Goal: Task Accomplishment & Management: Use online tool/utility

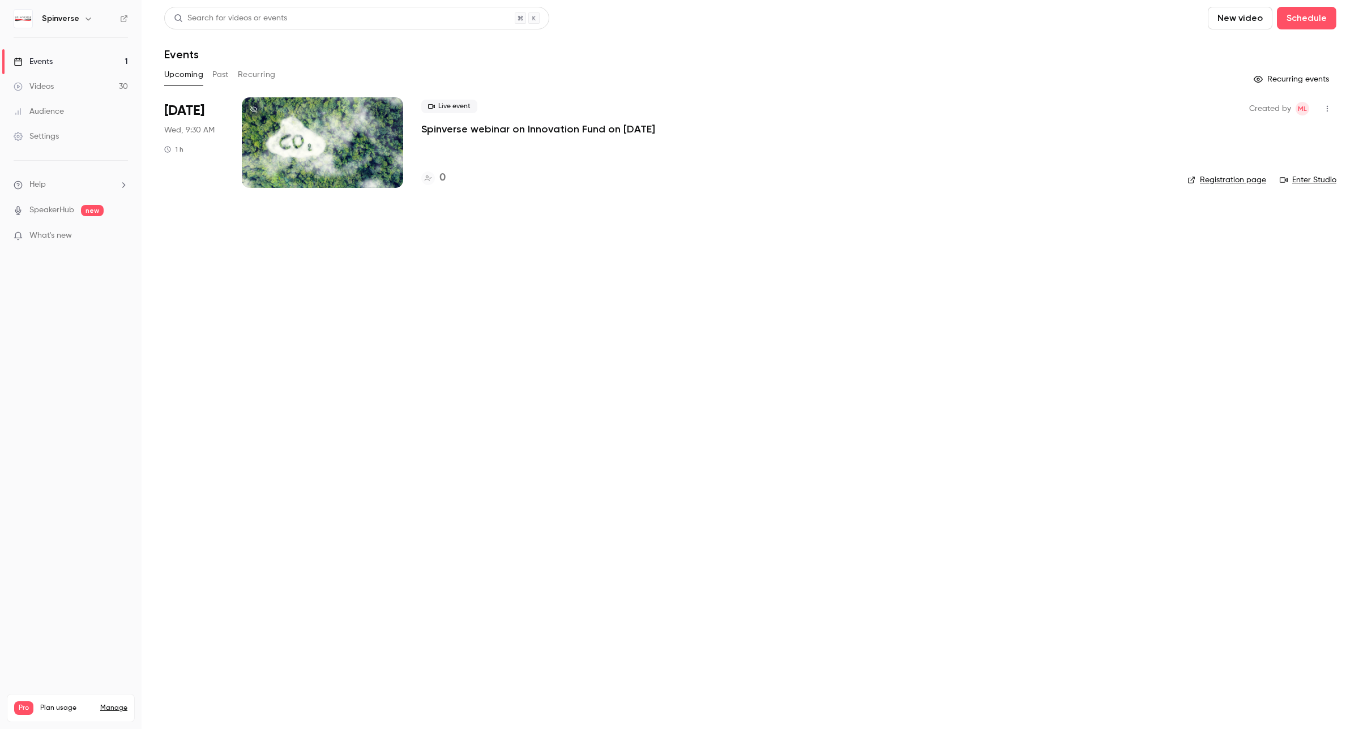
click at [218, 74] on button "Past" at bounding box center [220, 75] width 16 height 18
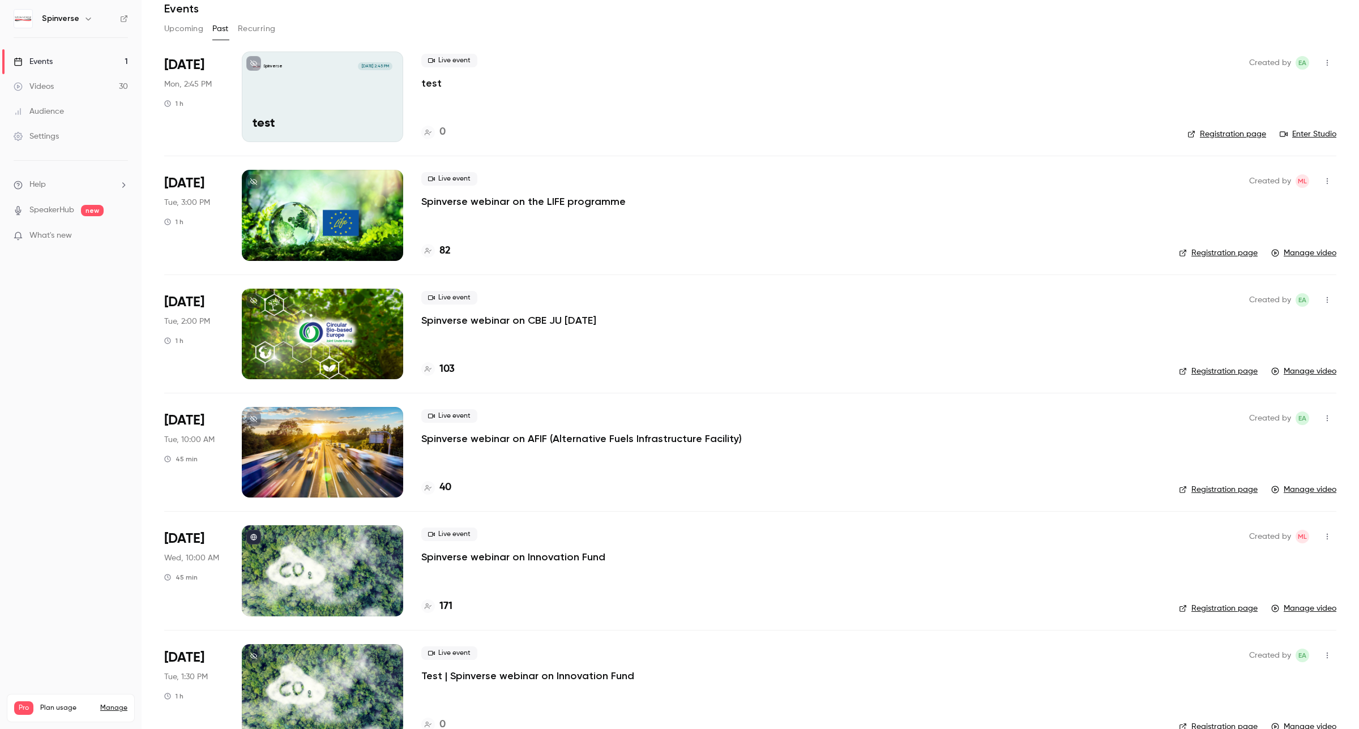
scroll to position [71, 0]
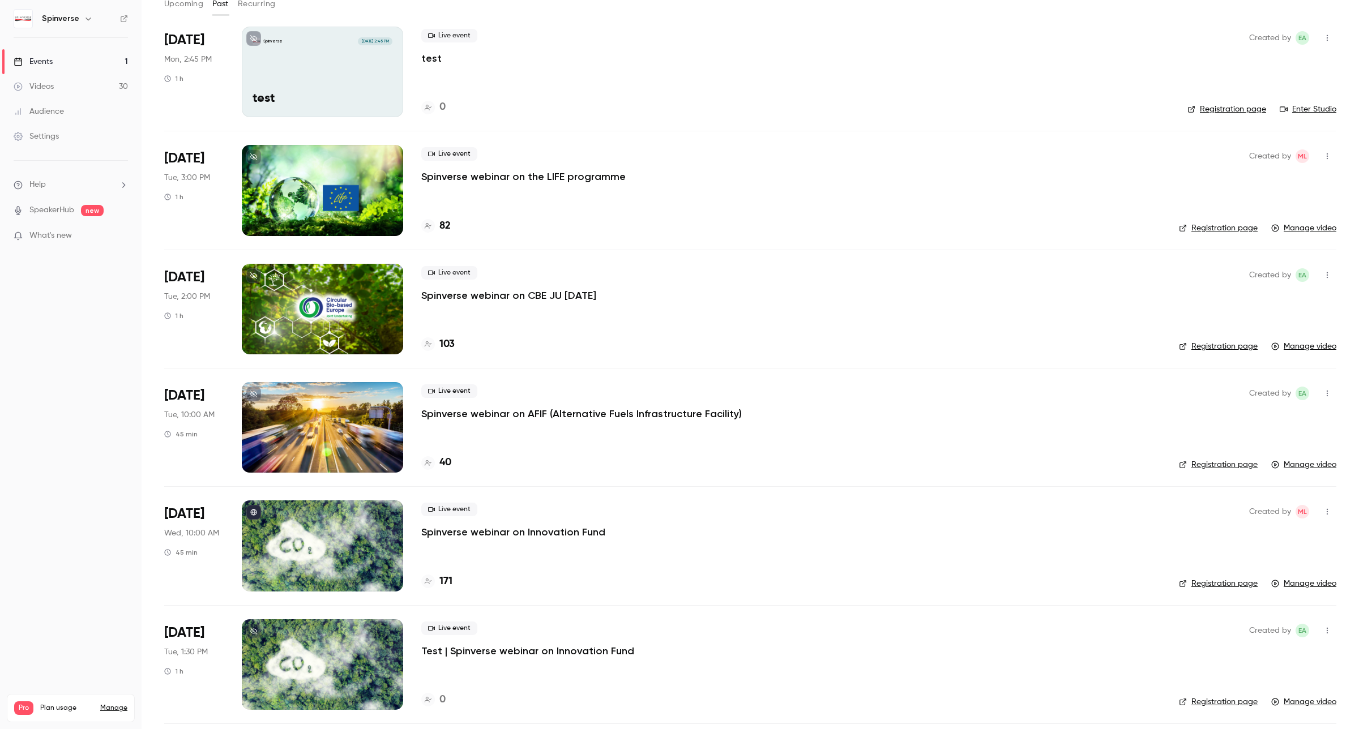
click at [552, 530] on p "Spinverse webinar on Innovation Fund" at bounding box center [513, 532] width 184 height 14
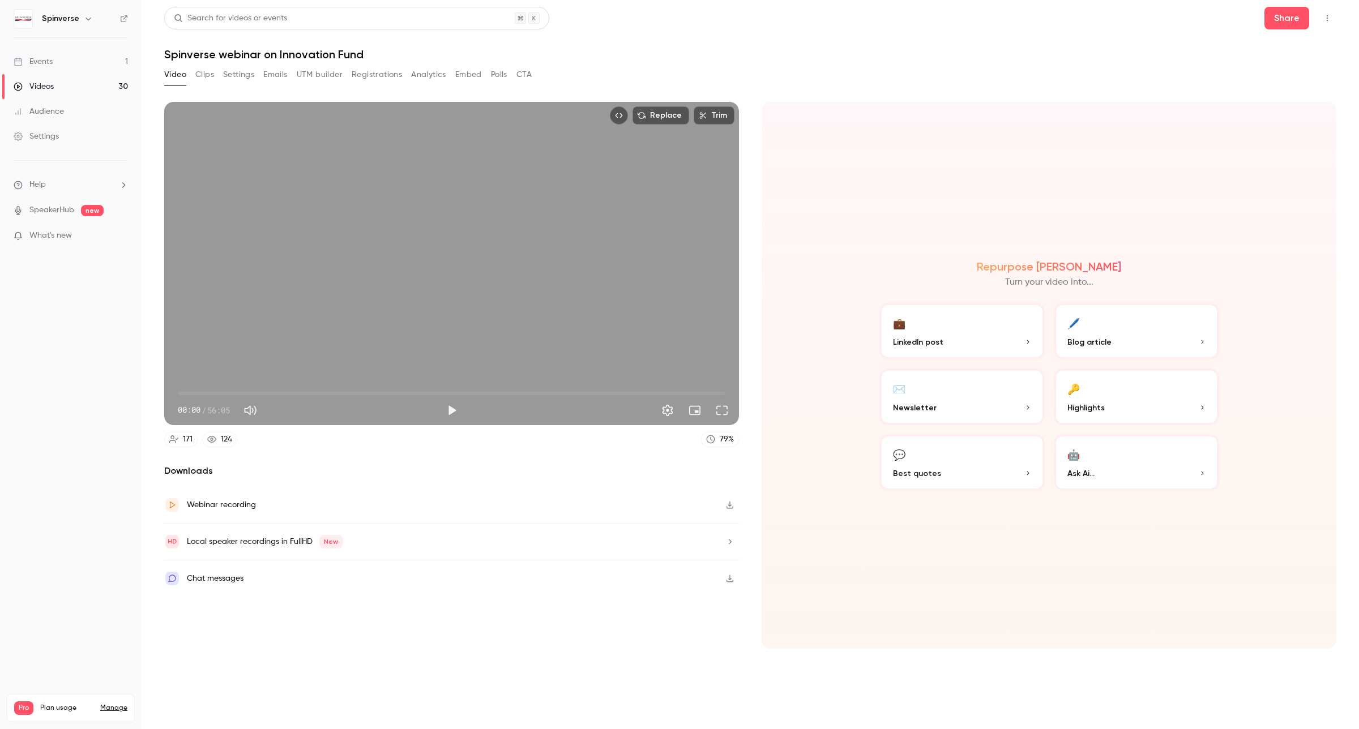
click at [1329, 21] on icon "Top Bar Actions" at bounding box center [1326, 18] width 9 height 8
click at [1295, 21] on div at bounding box center [679, 364] width 1359 height 729
click at [1292, 21] on button "Share" at bounding box center [1286, 18] width 45 height 23
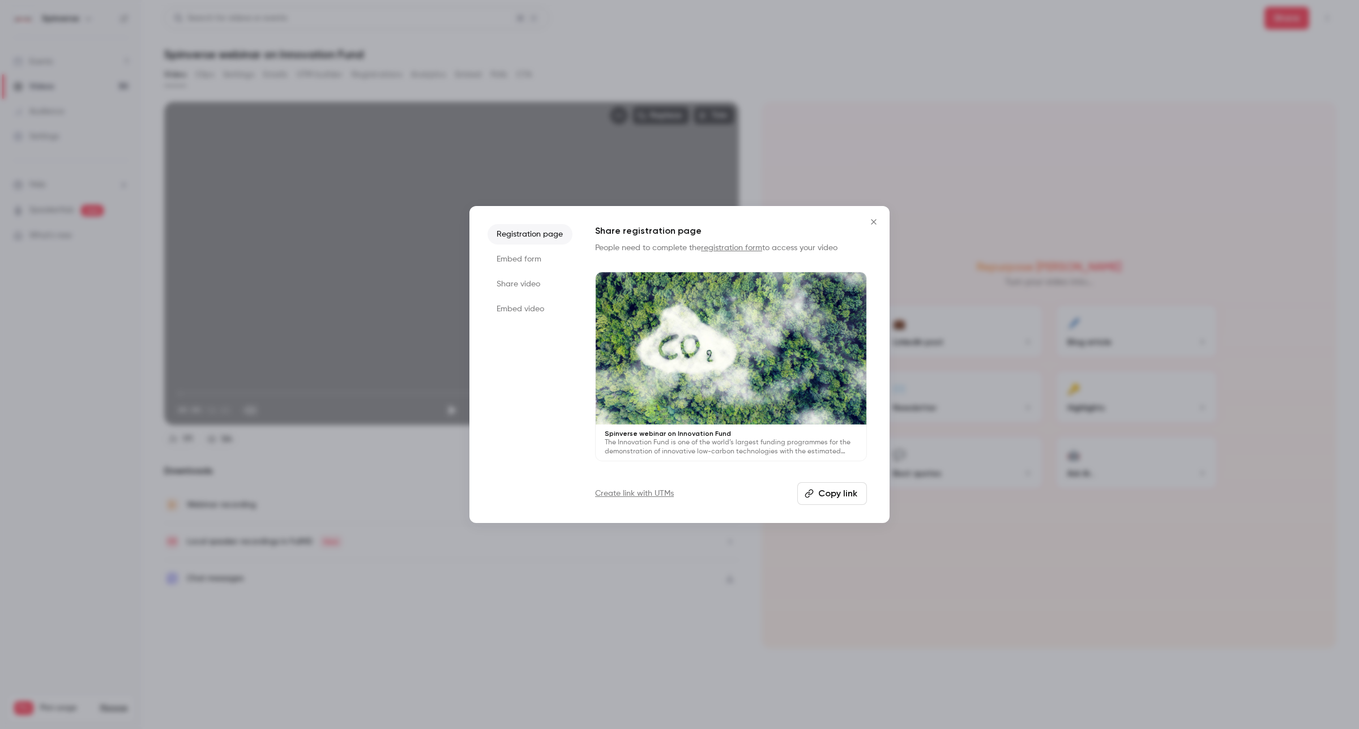
click at [831, 490] on button "Copy link" at bounding box center [832, 493] width 70 height 23
click at [884, 221] on button "Close" at bounding box center [873, 222] width 23 height 23
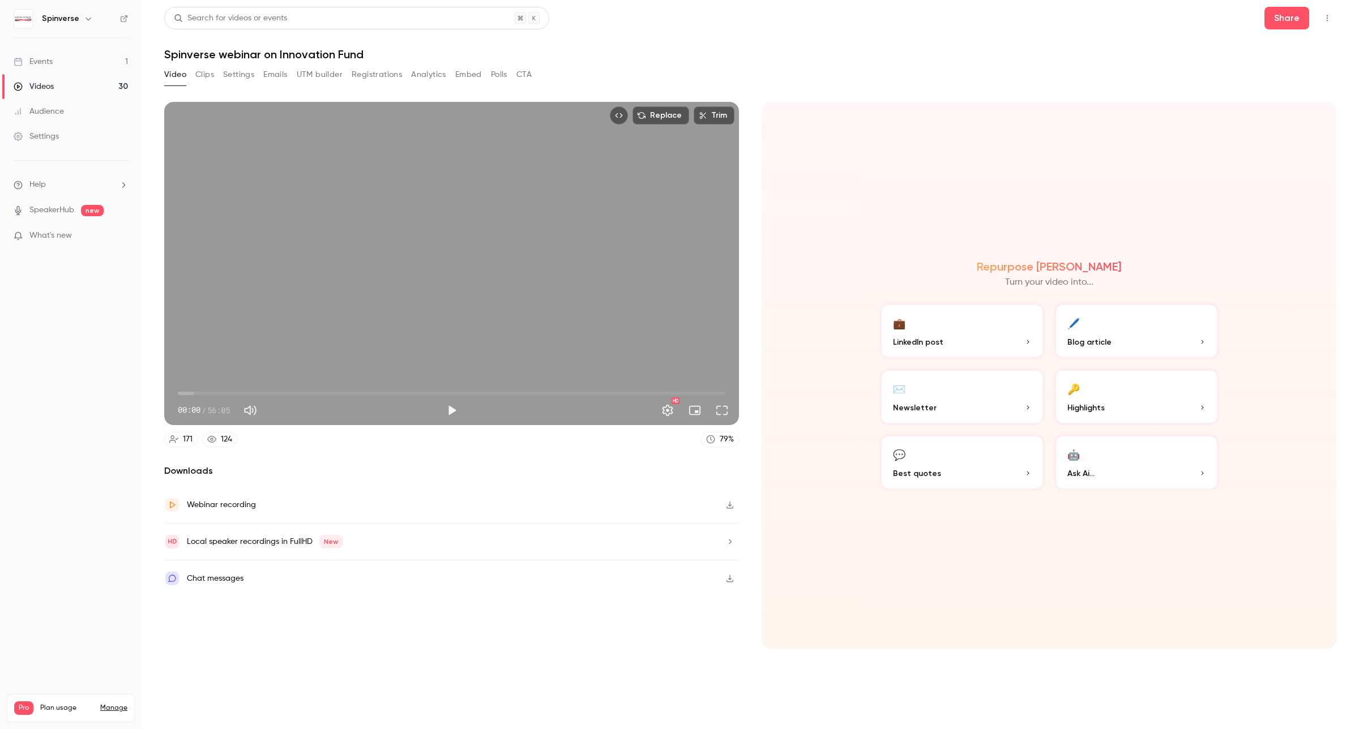
click at [246, 70] on button "Settings" at bounding box center [238, 75] width 31 height 18
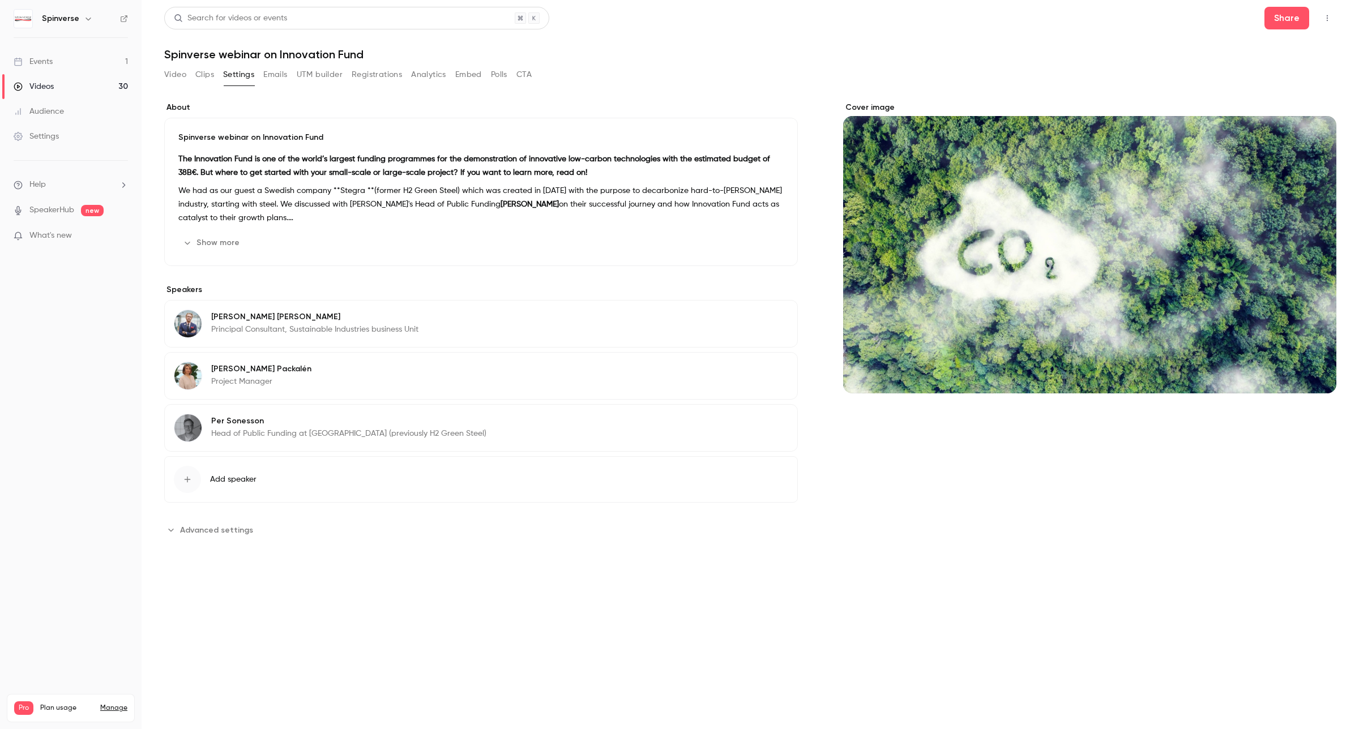
click at [400, 75] on button "Registrations" at bounding box center [377, 75] width 50 height 18
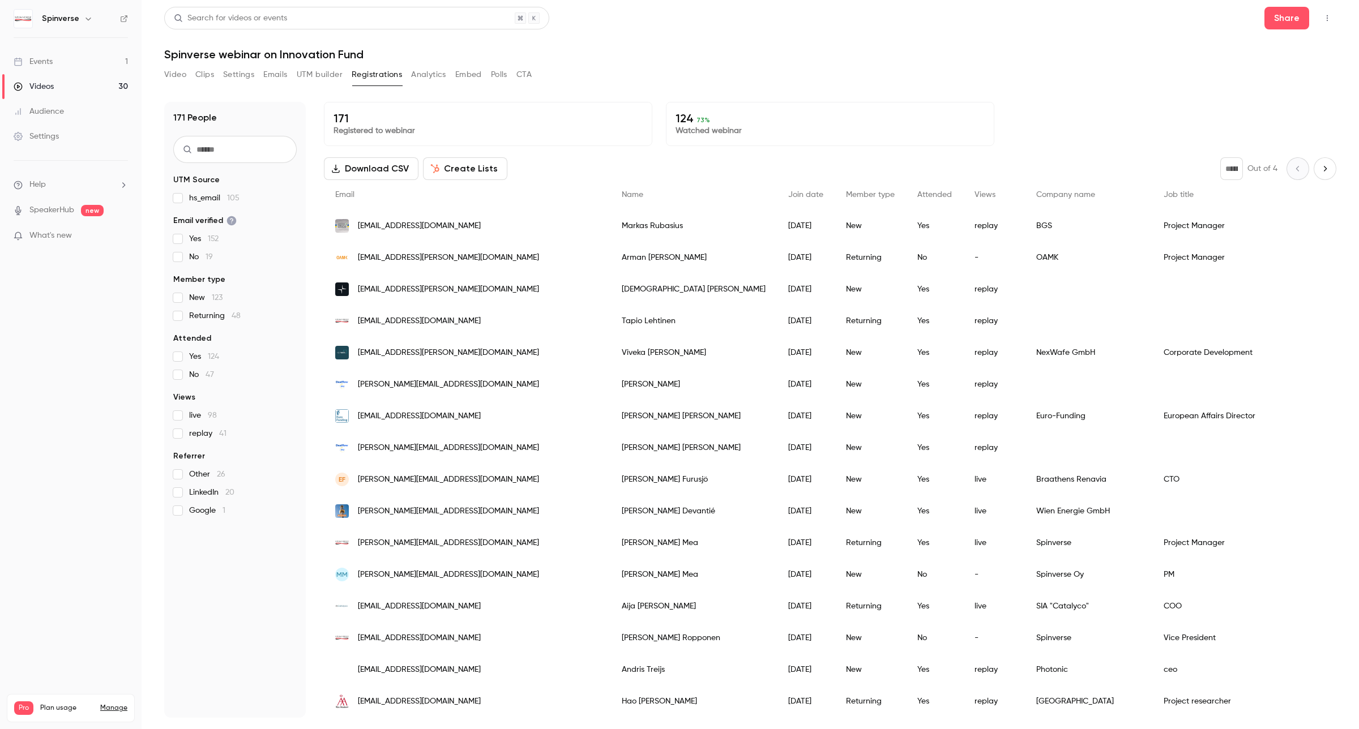
click at [196, 75] on button "Clips" at bounding box center [204, 75] width 19 height 18
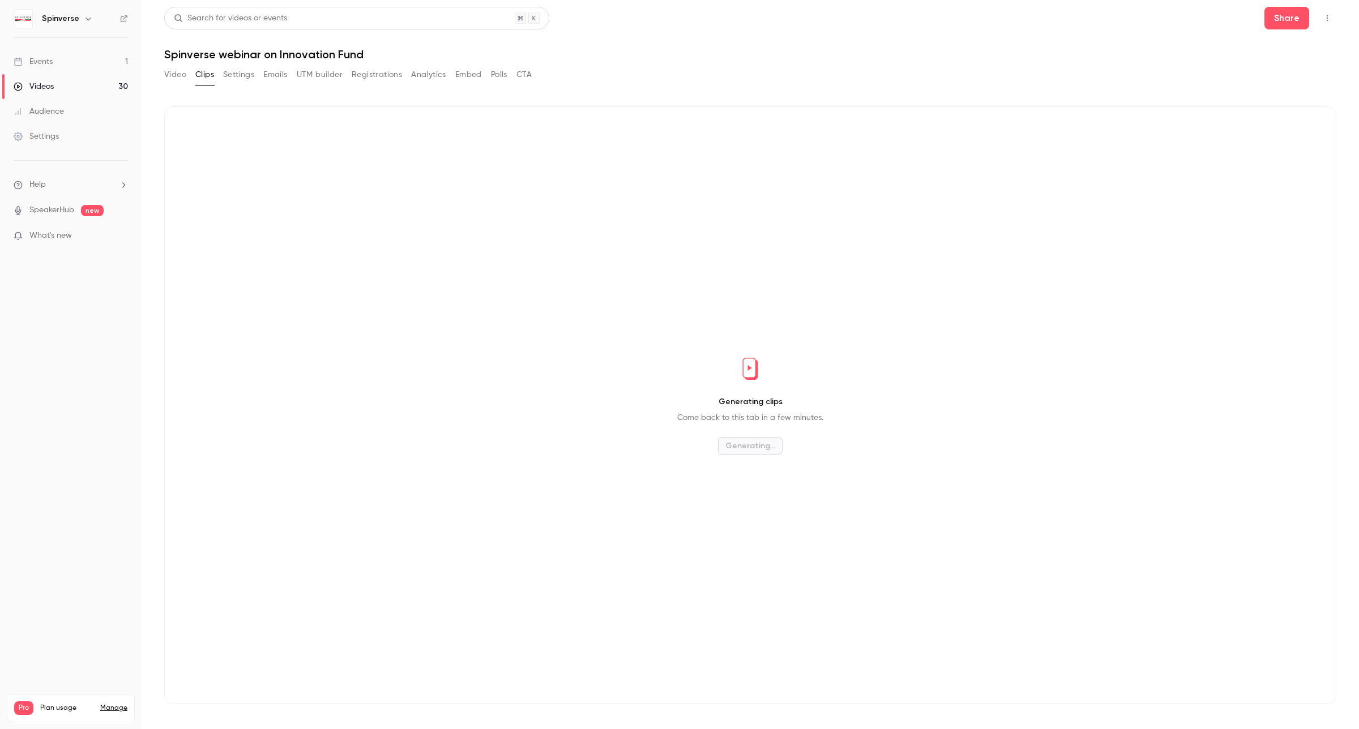
click at [237, 74] on button "Settings" at bounding box center [238, 75] width 31 height 18
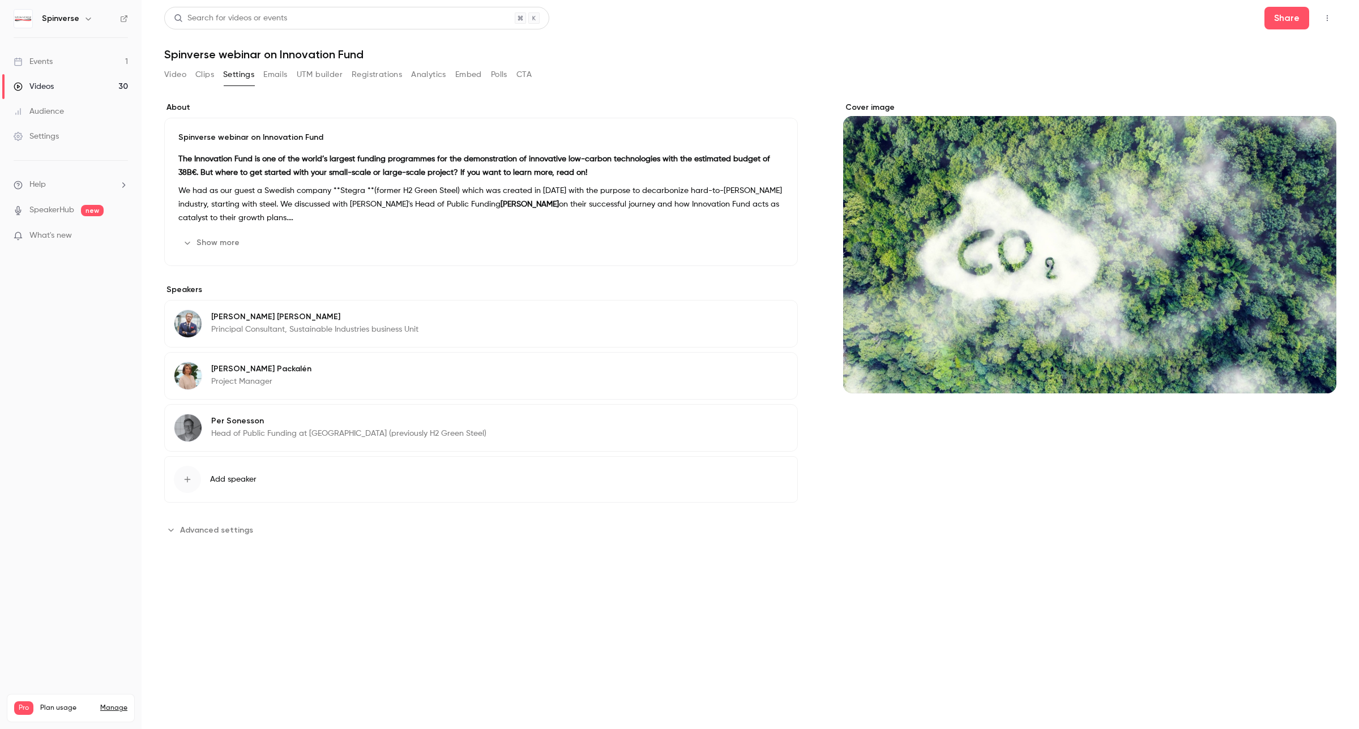
click at [53, 58] on link "Events 1" at bounding box center [71, 61] width 142 height 25
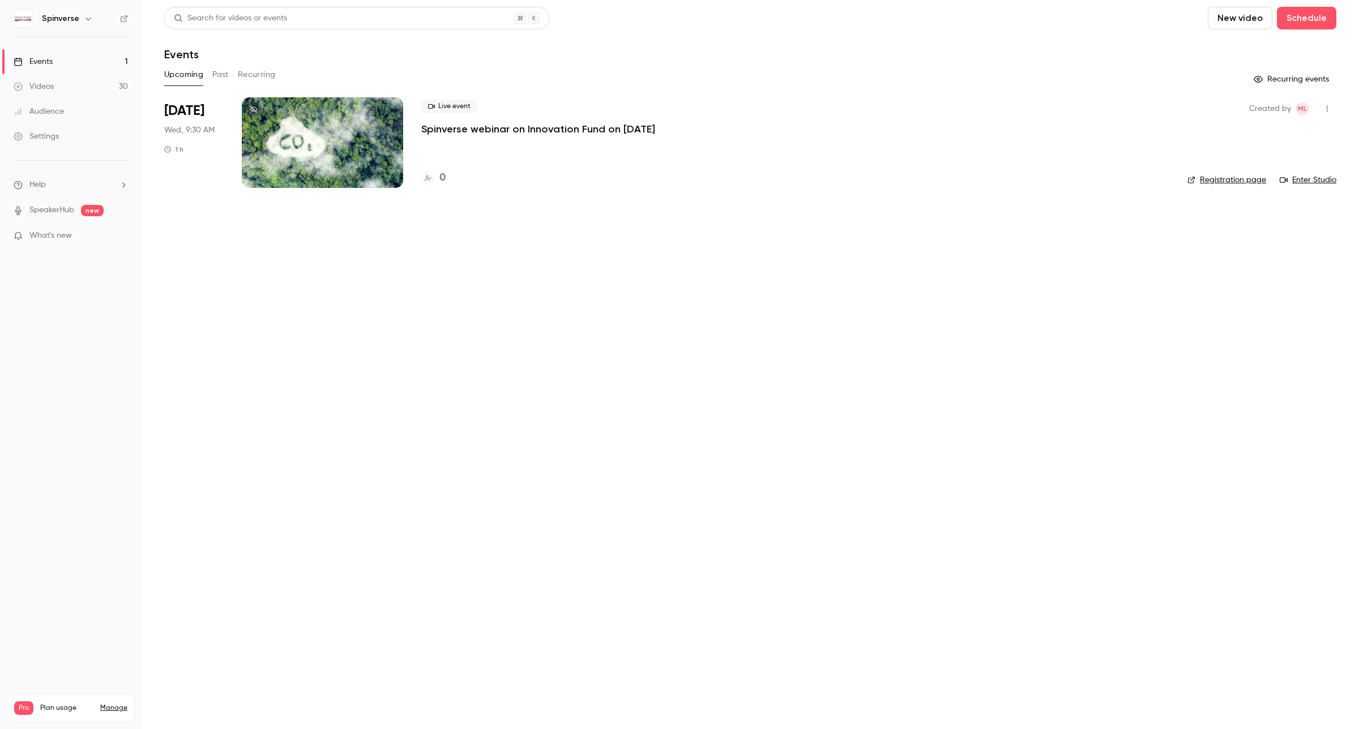
click at [225, 70] on button "Past" at bounding box center [220, 75] width 16 height 18
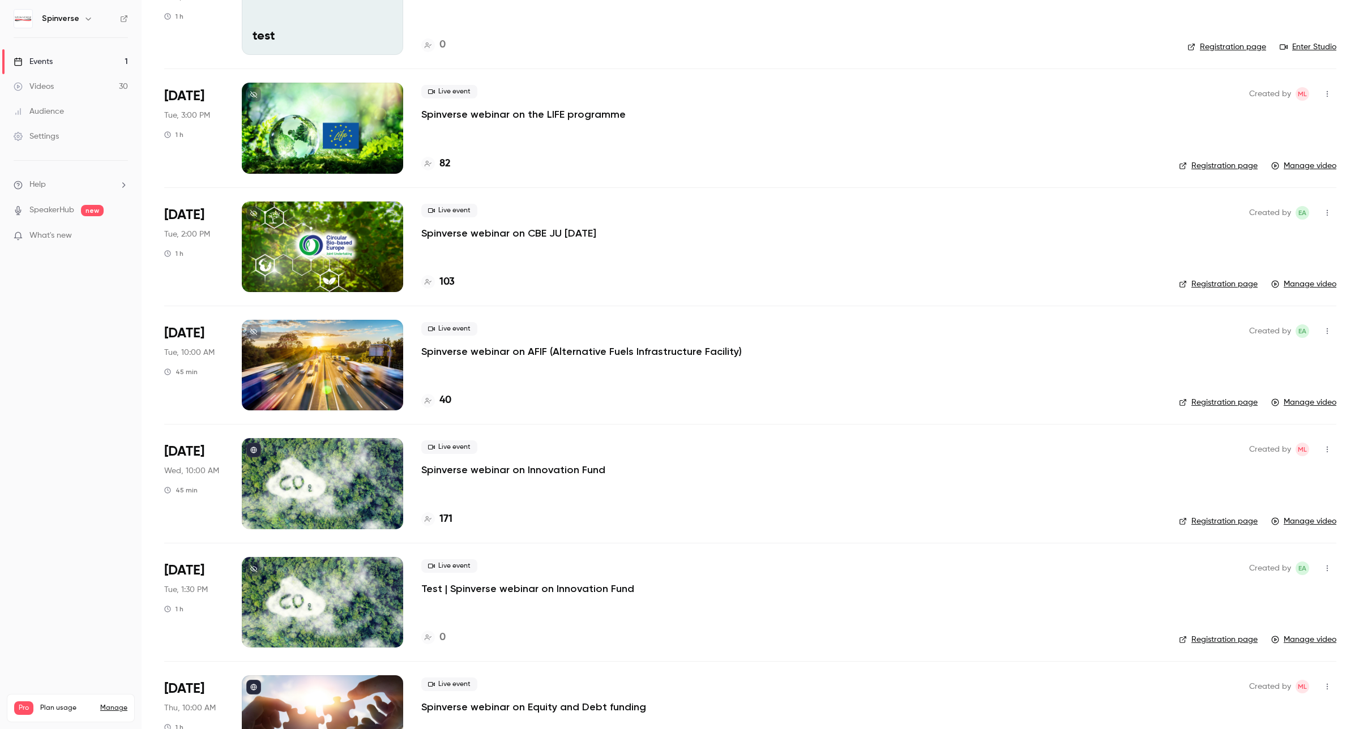
scroll to position [142, 0]
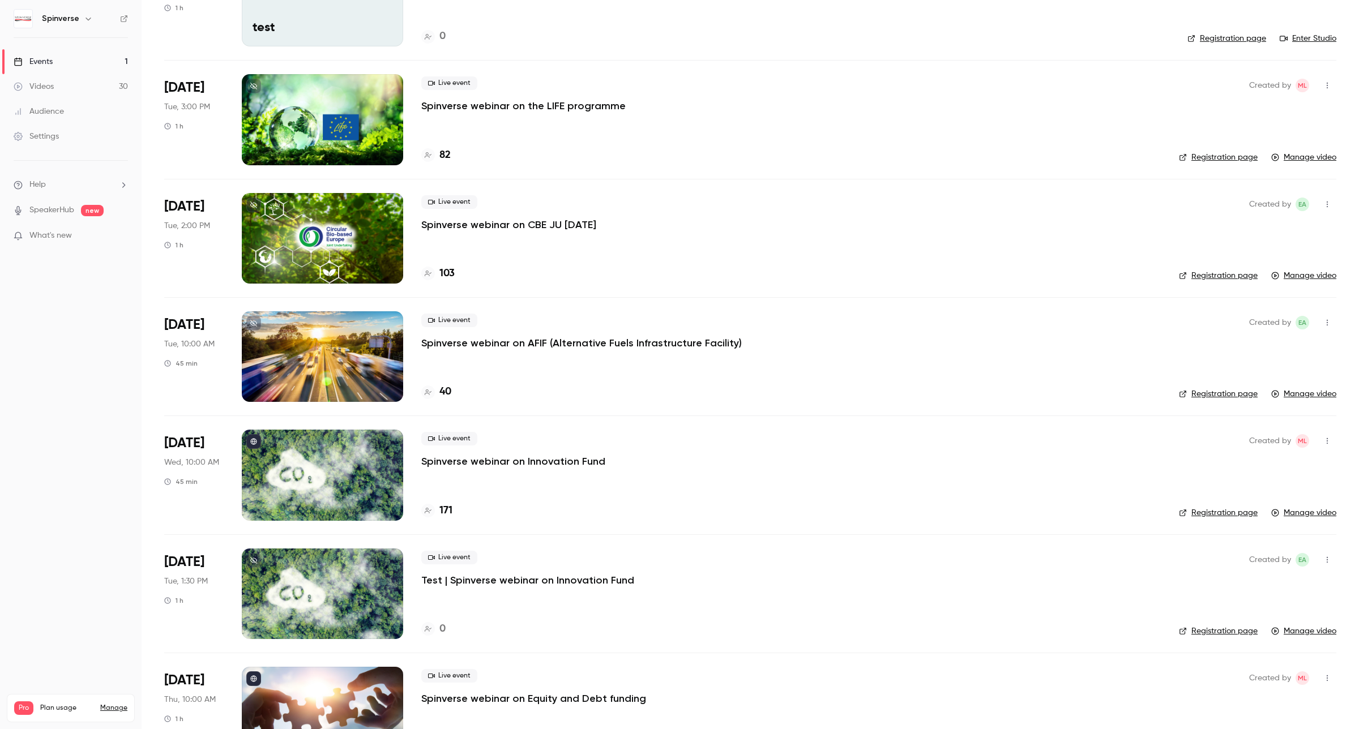
click at [506, 464] on p "Spinverse webinar on Innovation Fund" at bounding box center [513, 462] width 184 height 14
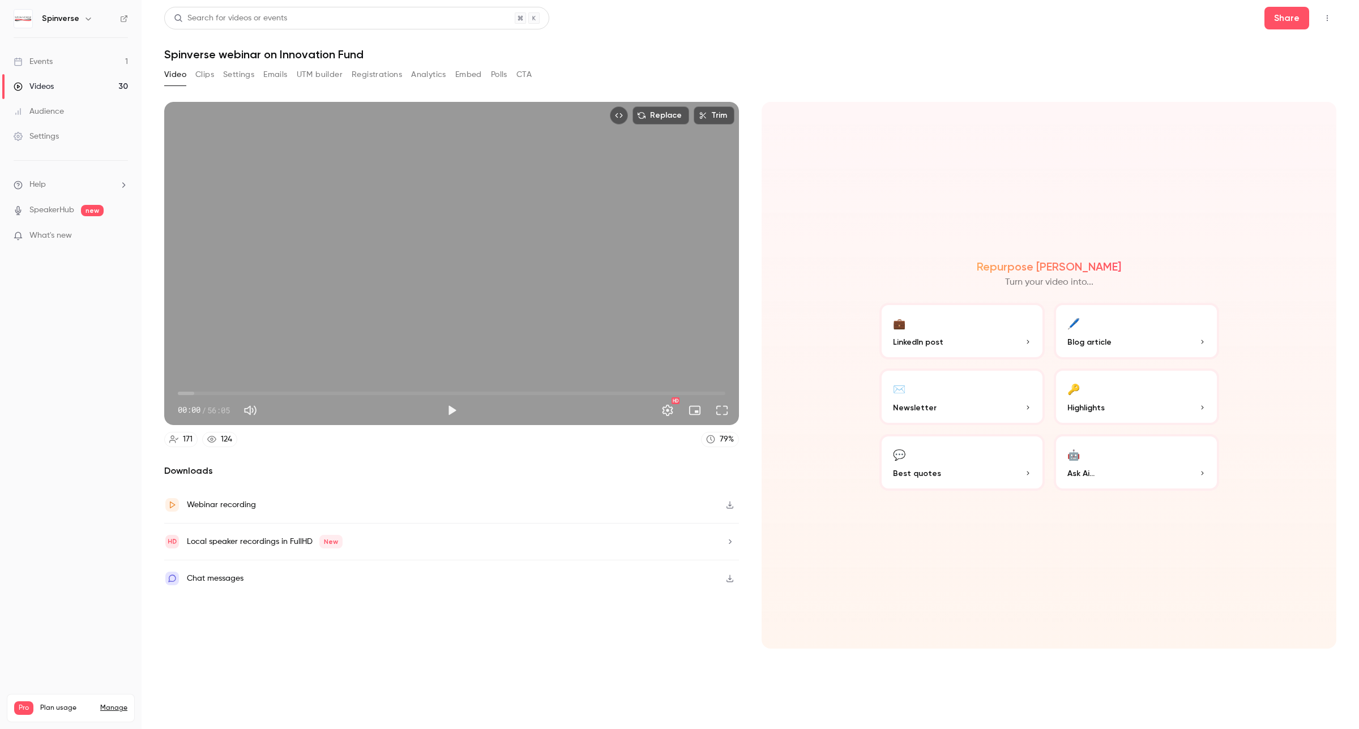
click at [386, 75] on button "Registrations" at bounding box center [377, 75] width 50 height 18
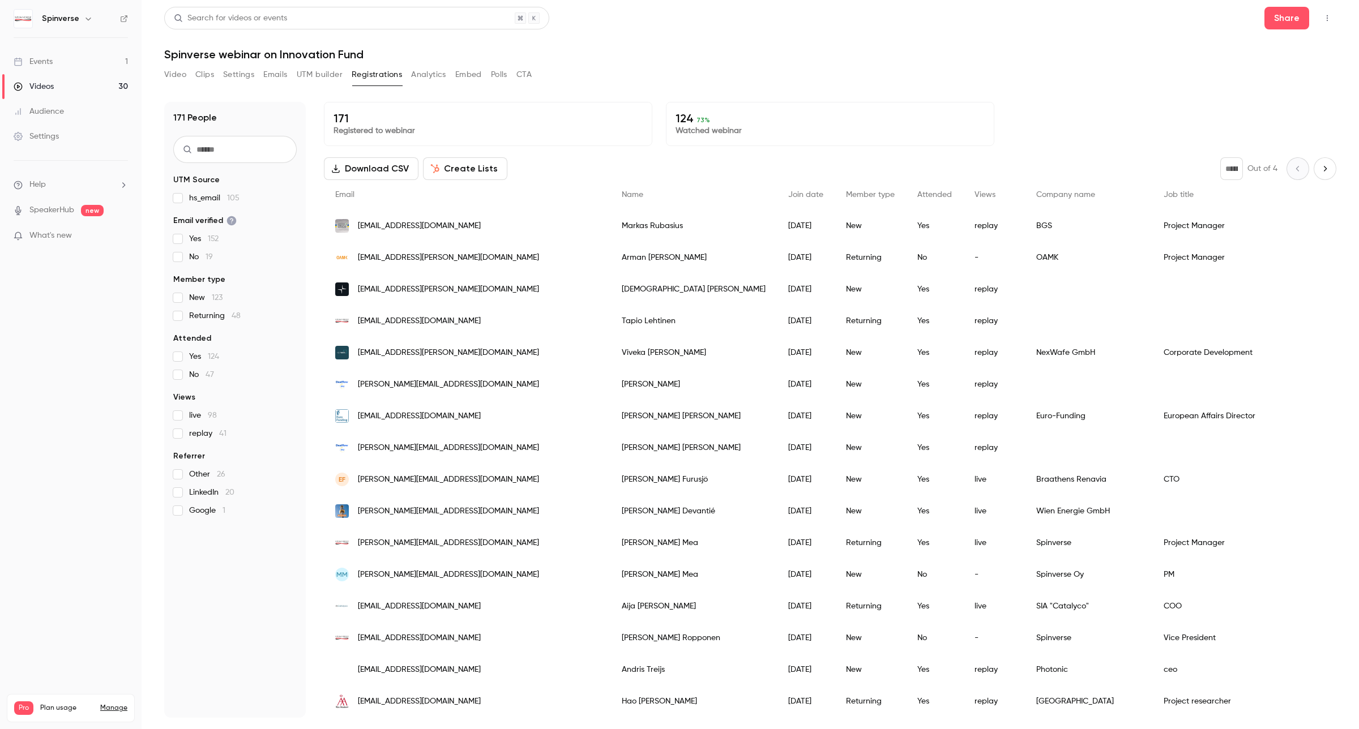
click at [456, 169] on button "Create Lists" at bounding box center [465, 168] width 84 height 23
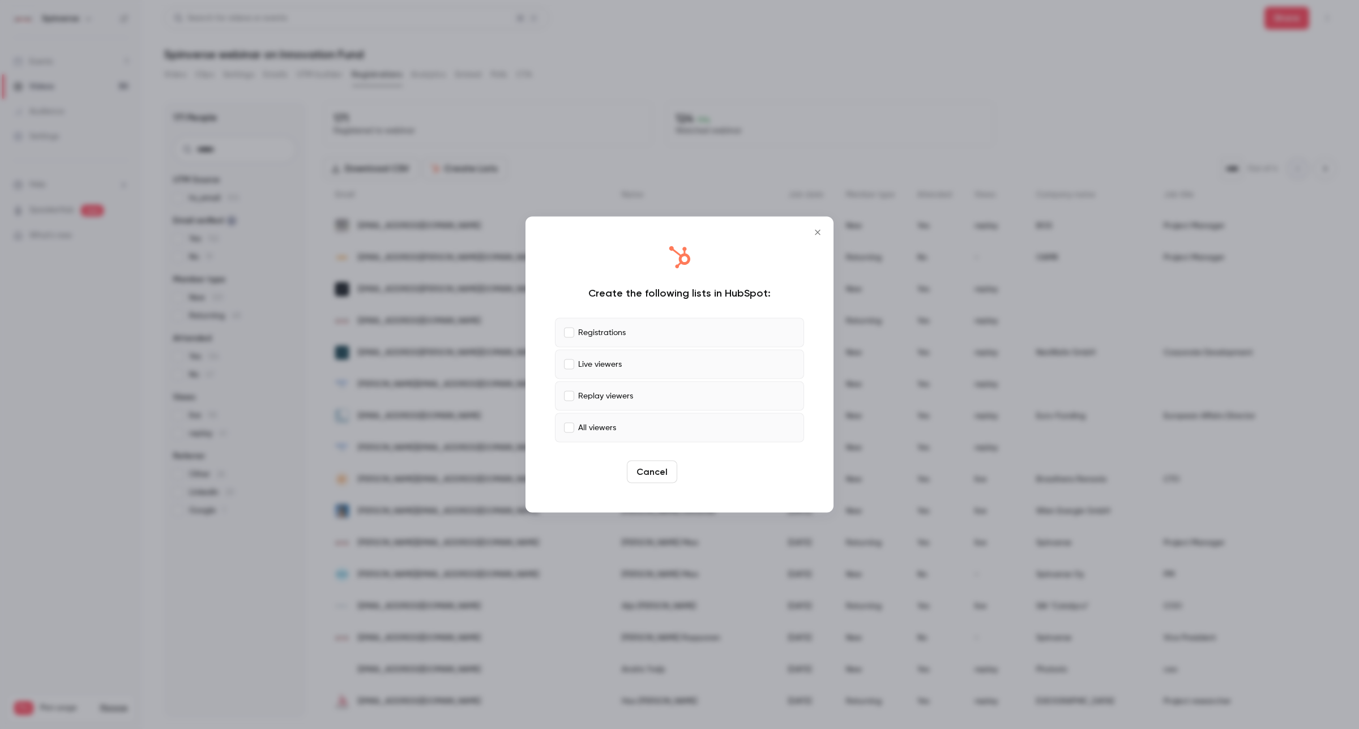
click at [697, 474] on button "Create" at bounding box center [707, 472] width 51 height 23
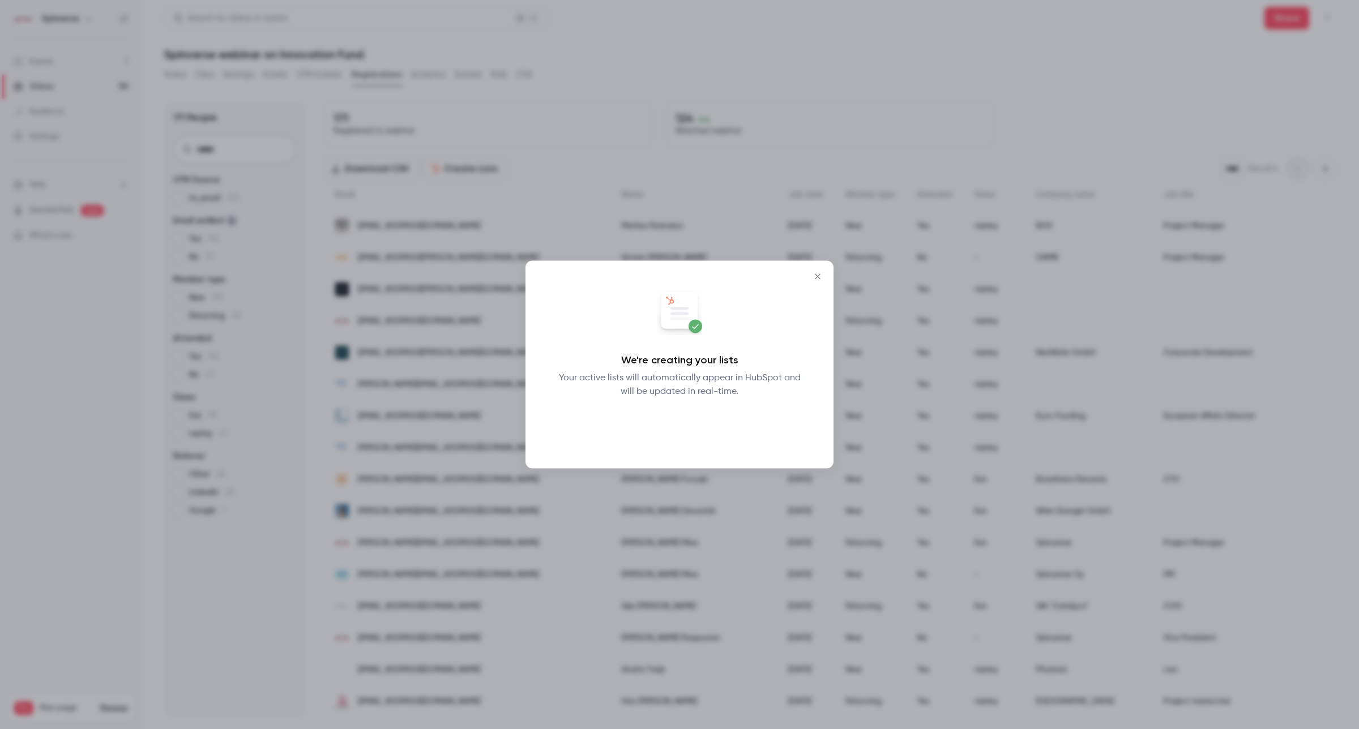
click at [686, 432] on button "Okay" at bounding box center [679, 428] width 41 height 23
